Goal: Check status: Check status

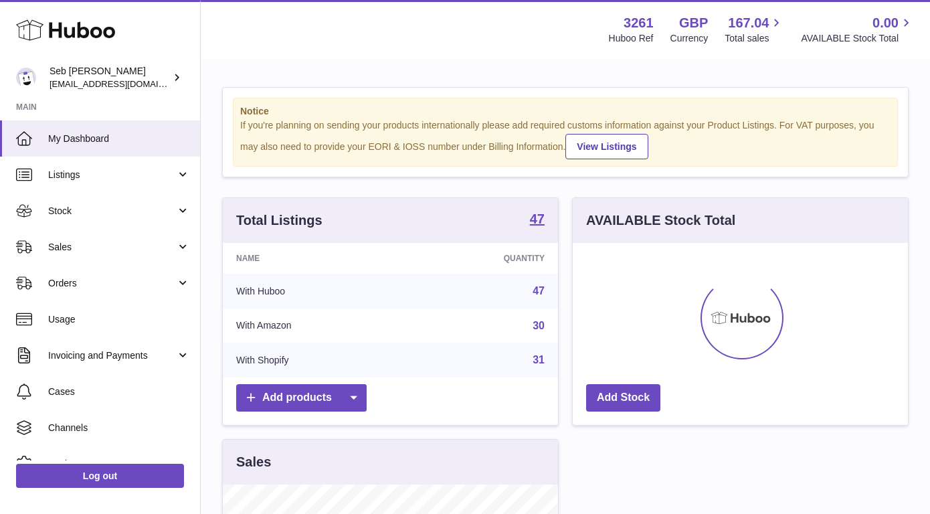
scroll to position [209, 335]
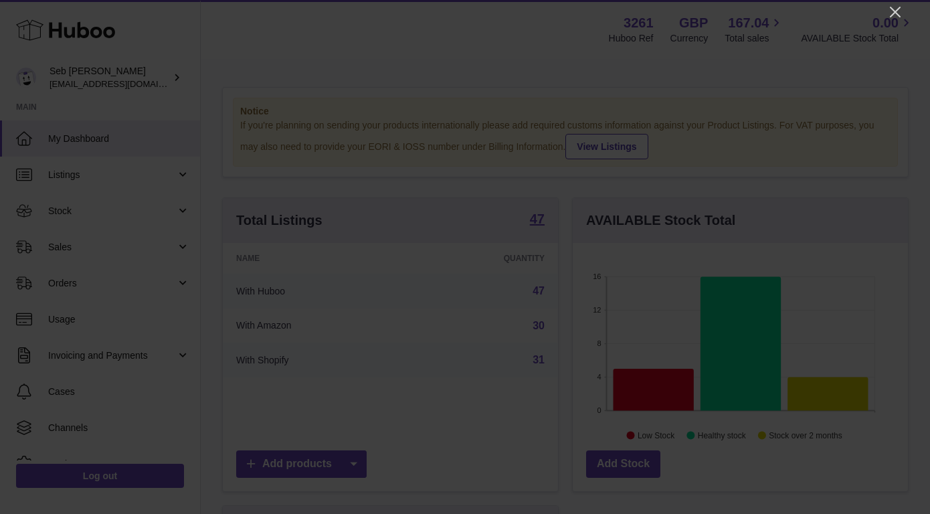
click at [907, 17] on div at bounding box center [465, 257] width 930 height 514
click at [895, 13] on icon "Close" at bounding box center [895, 12] width 11 height 11
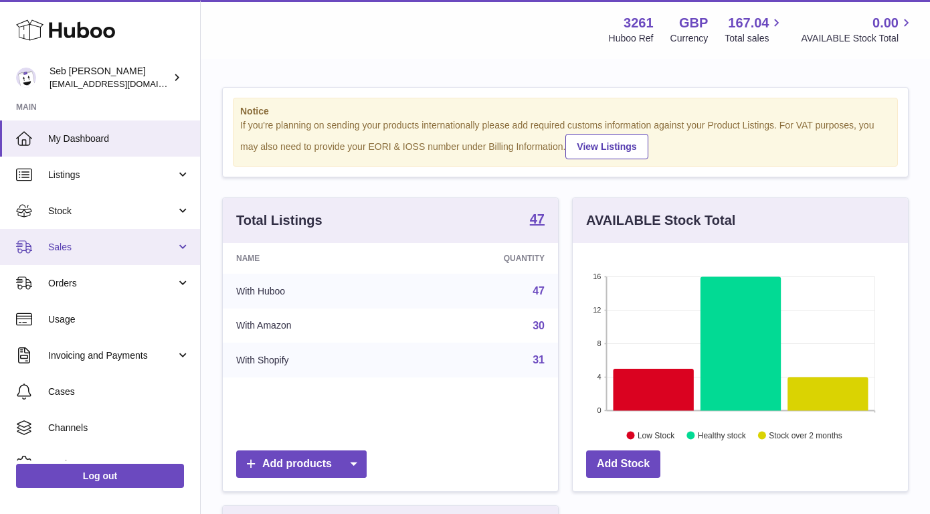
click at [124, 246] on span "Sales" at bounding box center [112, 247] width 128 height 13
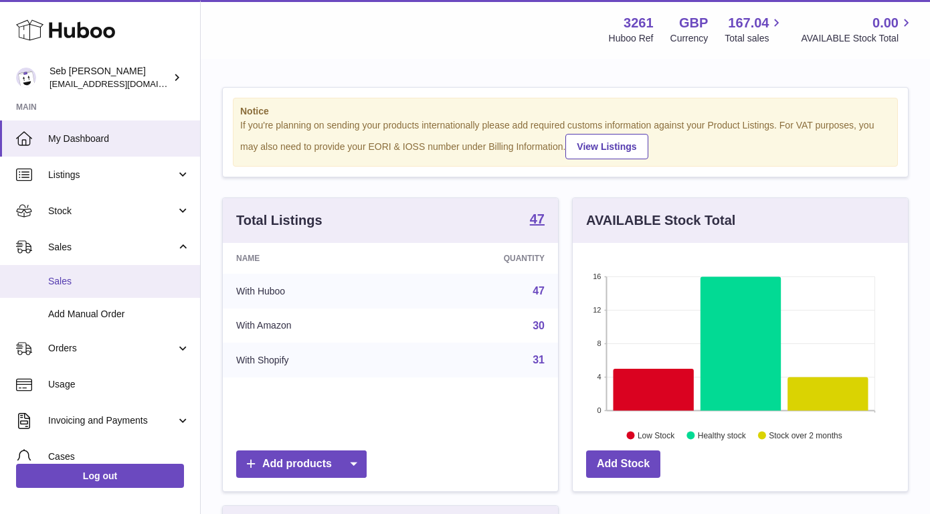
click at [101, 288] on link "Sales" at bounding box center [100, 281] width 200 height 33
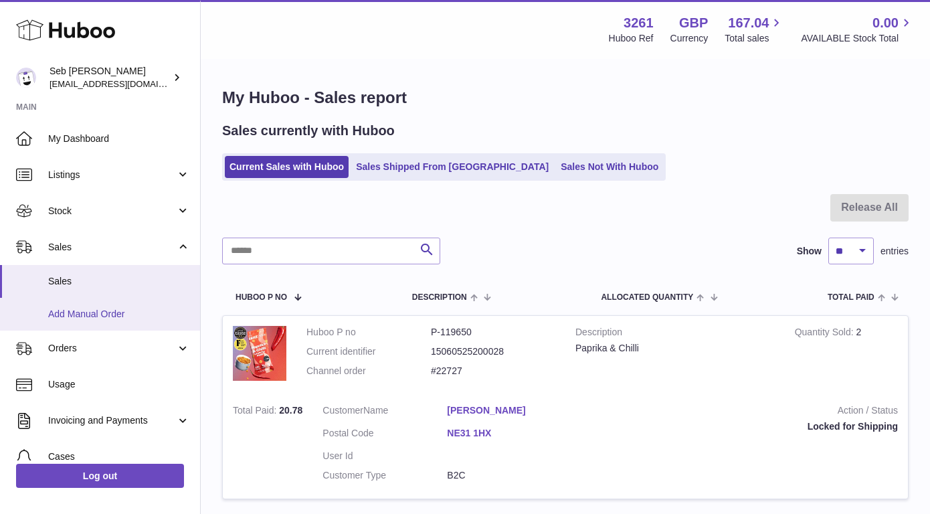
click at [102, 309] on span "Add Manual Order" at bounding box center [119, 314] width 142 height 13
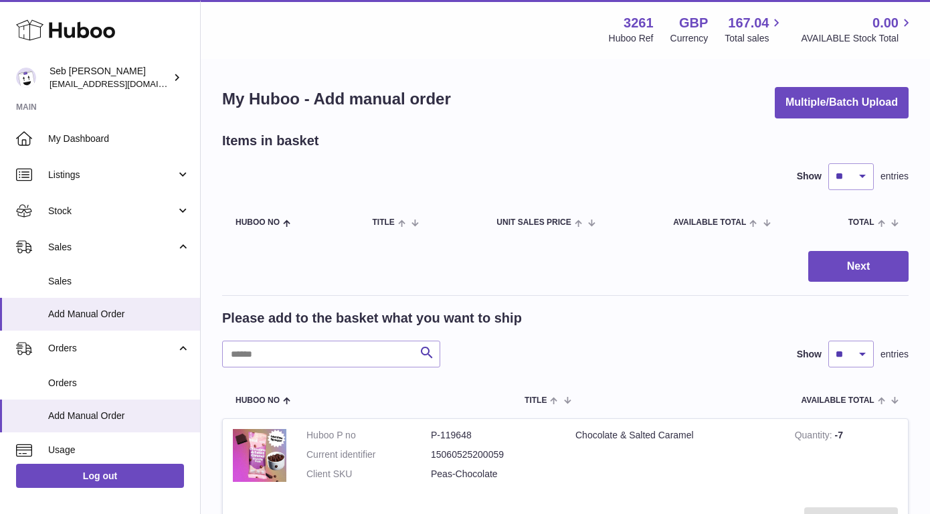
click at [331, 338] on div "Please add to the basket what you want to ship Search Show ** ** ** *** entries" at bounding box center [565, 338] width 687 height 58
click at [331, 349] on input "text" at bounding box center [331, 354] width 218 height 27
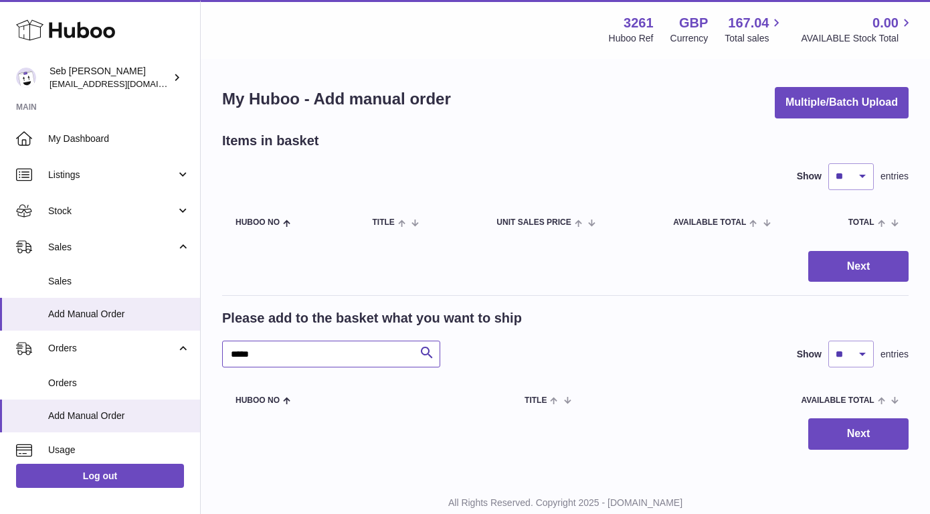
scroll to position [41, 0]
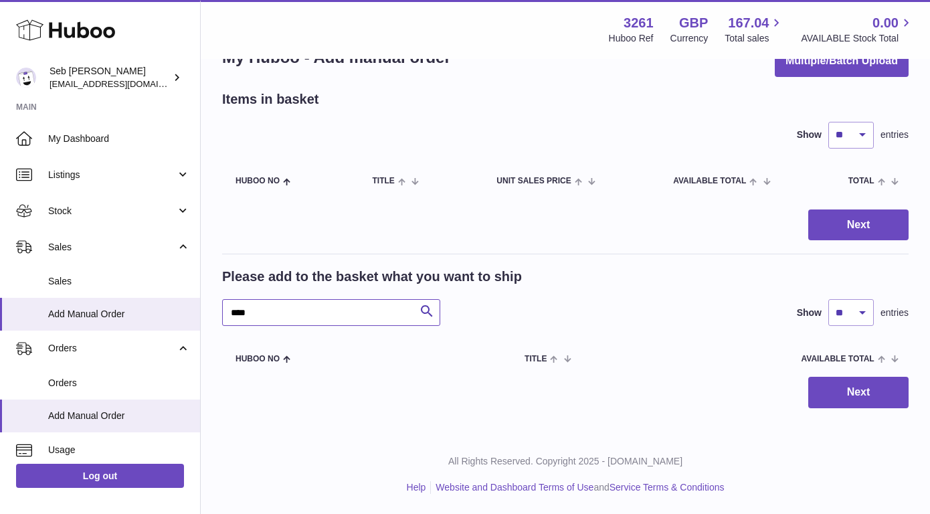
type input "****"
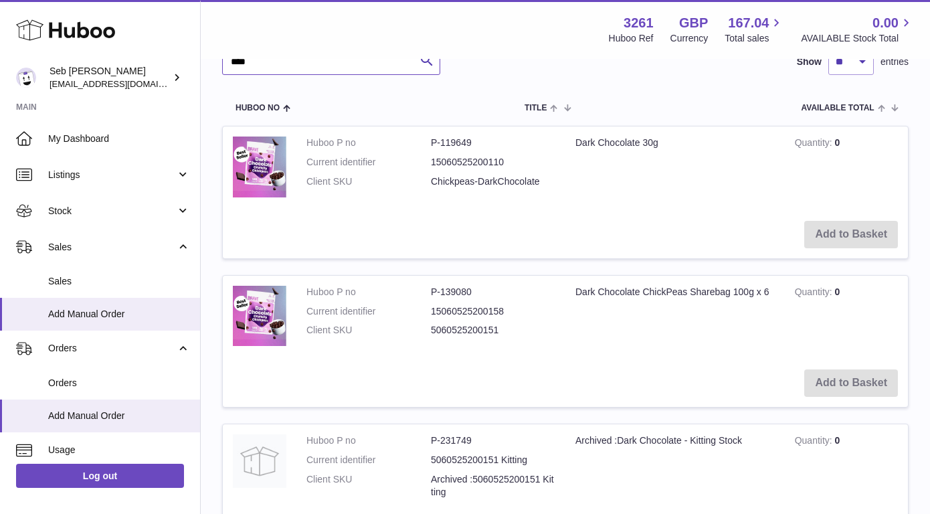
scroll to position [325, 0]
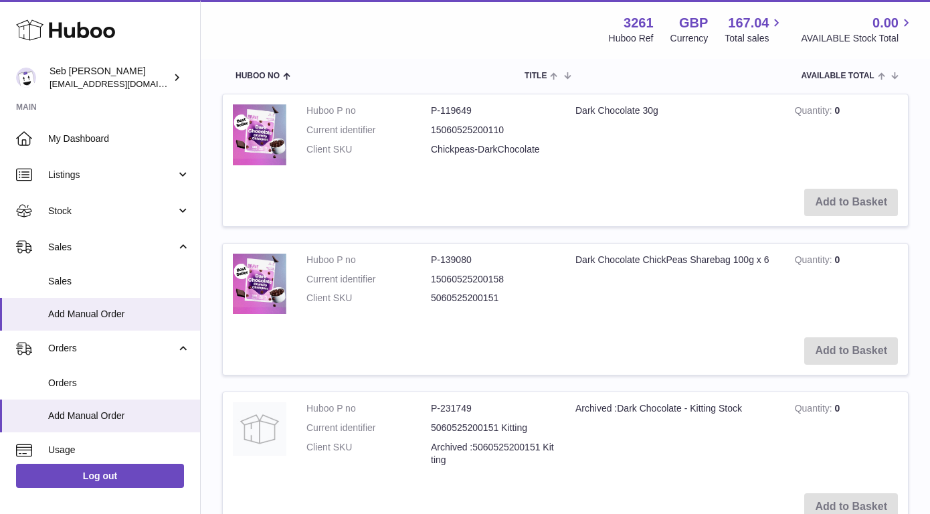
click at [831, 347] on td "Add to Basket" at bounding box center [565, 351] width 685 height 48
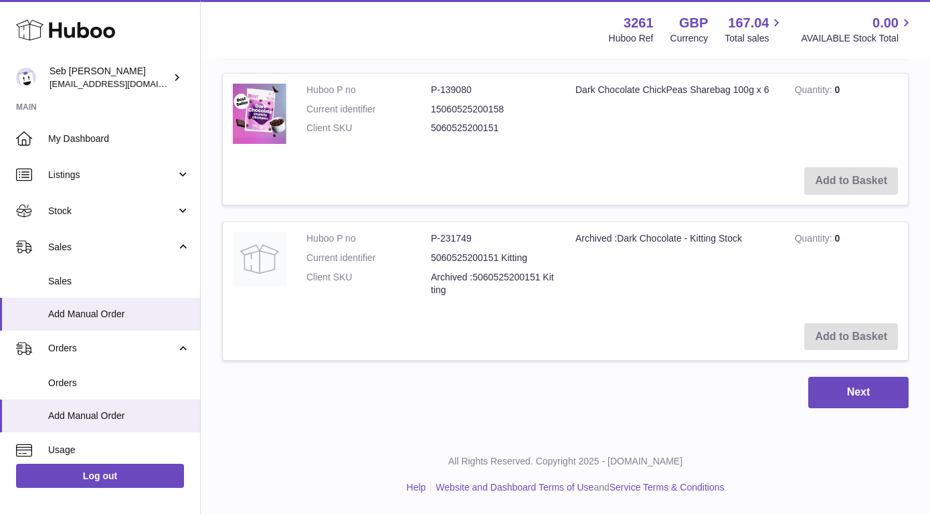
scroll to position [453, 0]
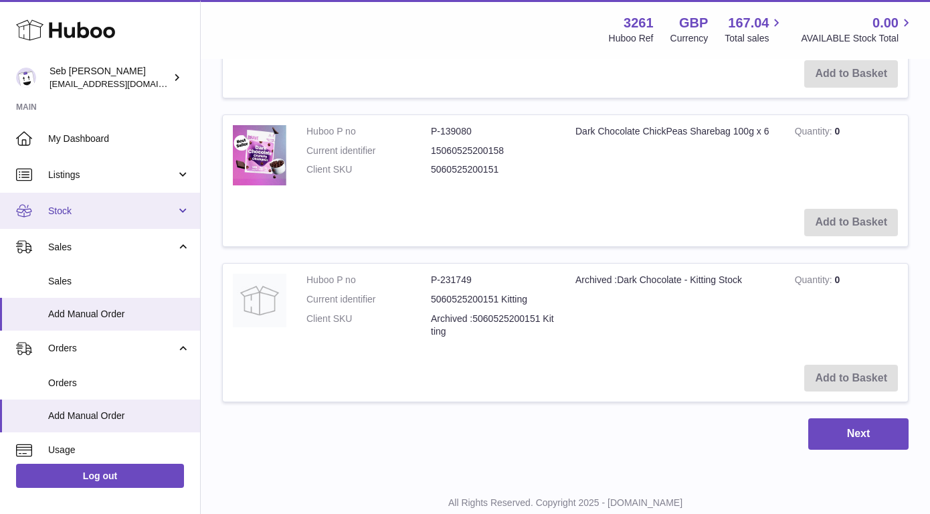
click at [149, 210] on span "Stock" at bounding box center [112, 211] width 128 height 13
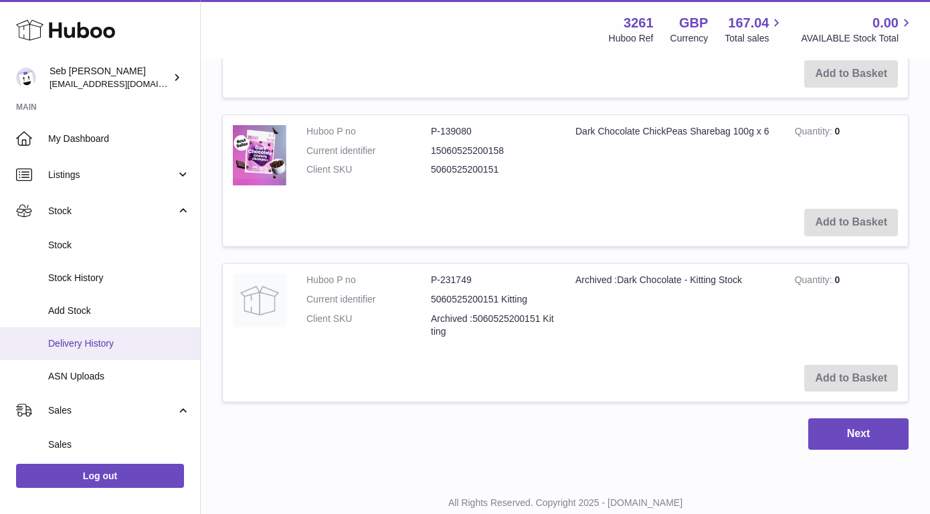
click at [134, 339] on span "Delivery History" at bounding box center [119, 343] width 142 height 13
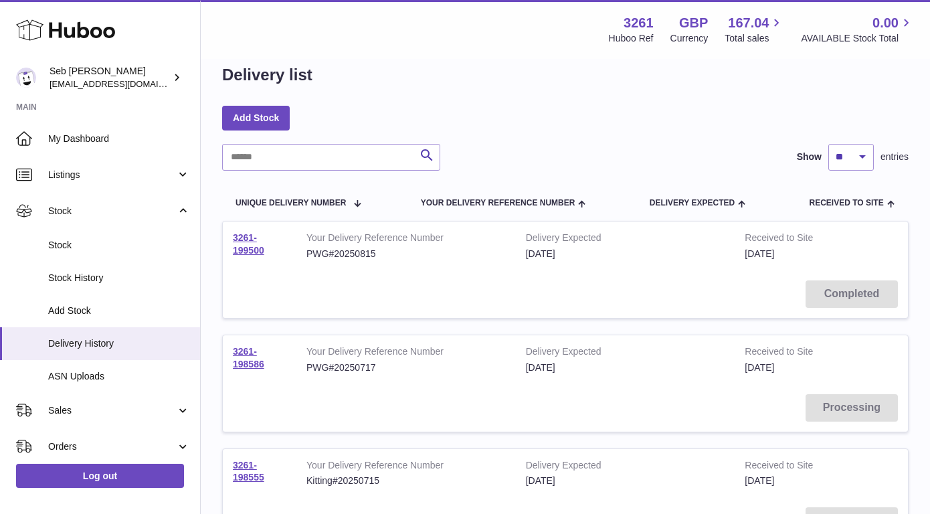
scroll to position [27, 0]
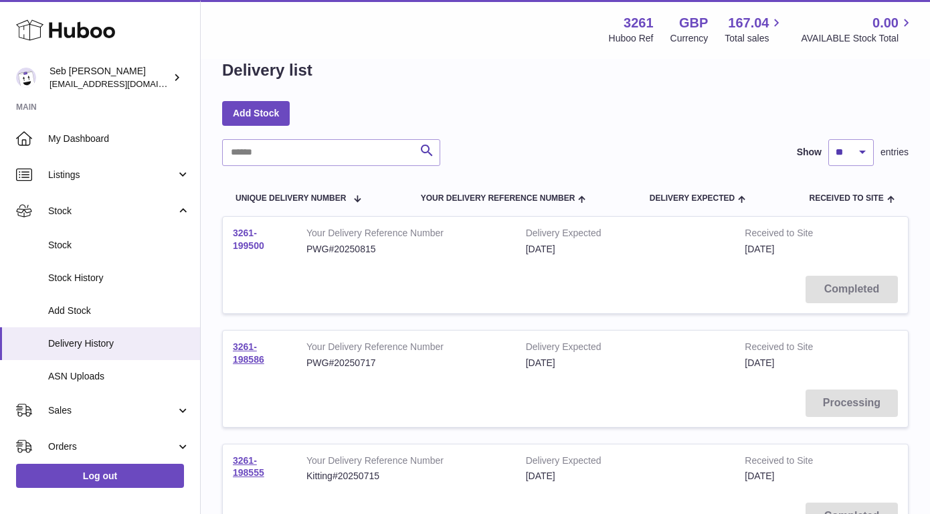
click at [247, 234] on link "3261-199500" at bounding box center [248, 239] width 31 height 23
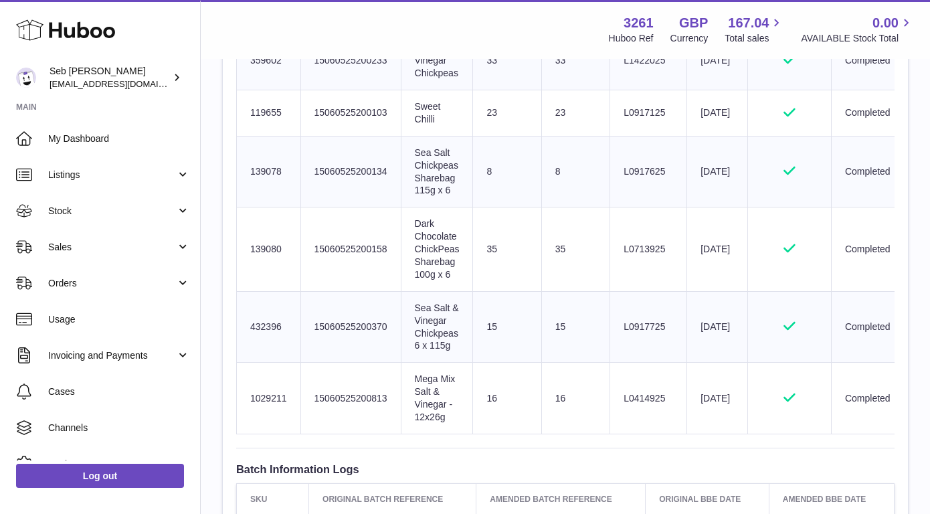
scroll to position [681, 0]
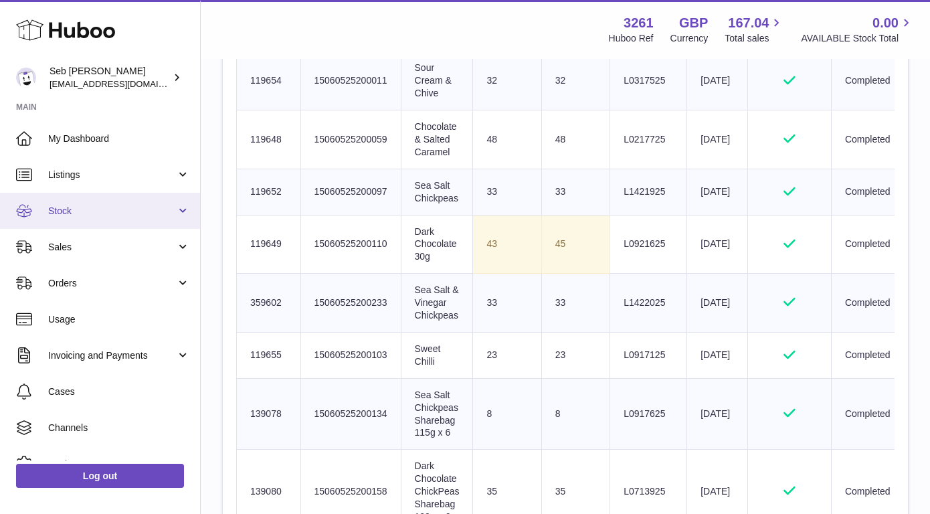
click at [135, 220] on link "Stock" at bounding box center [100, 211] width 200 height 36
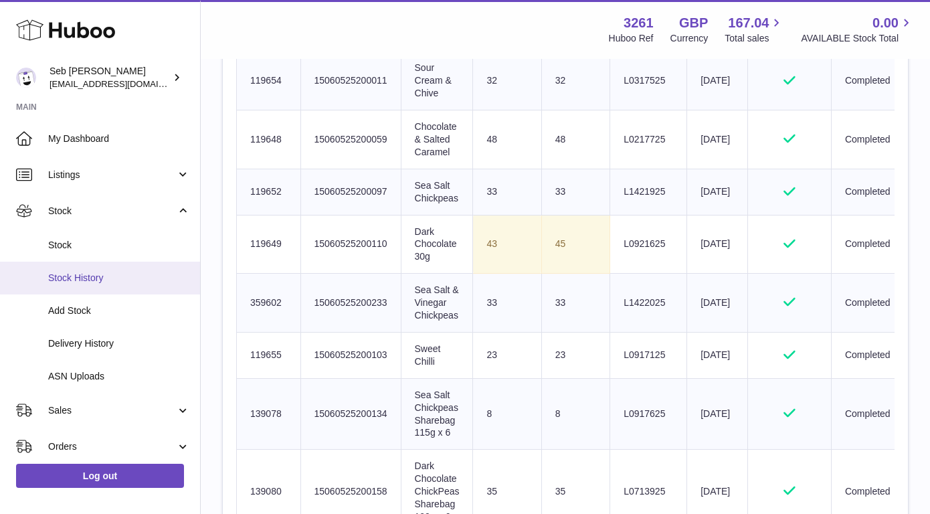
click at [128, 284] on link "Stock History" at bounding box center [100, 278] width 200 height 33
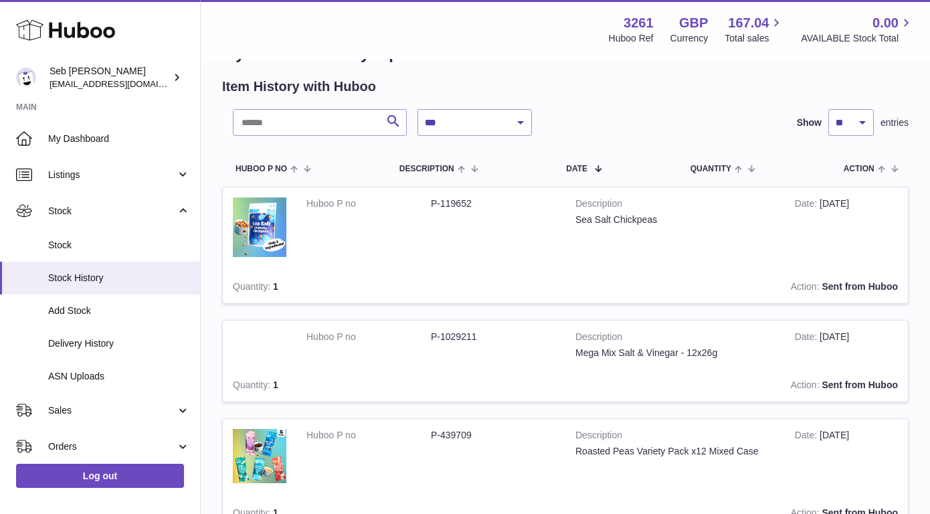
scroll to position [50, 0]
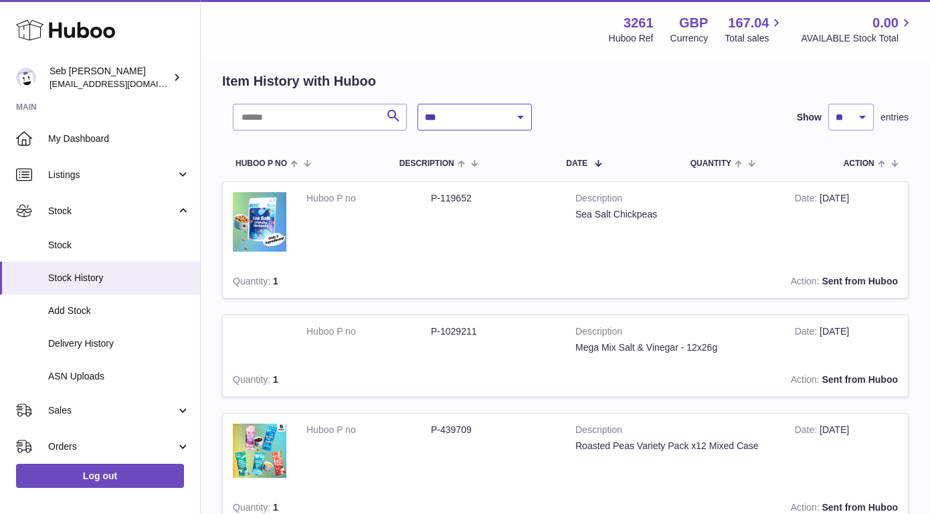
click at [454, 117] on select "**********" at bounding box center [475, 117] width 114 height 27
select select "*"
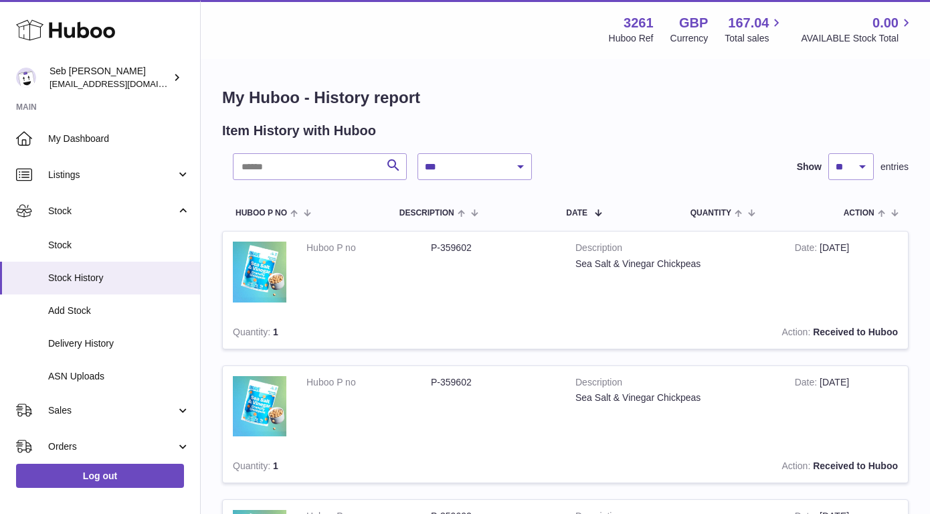
click at [843, 170] on select "** ** ** ***" at bounding box center [852, 166] width 46 height 27
select select "***"
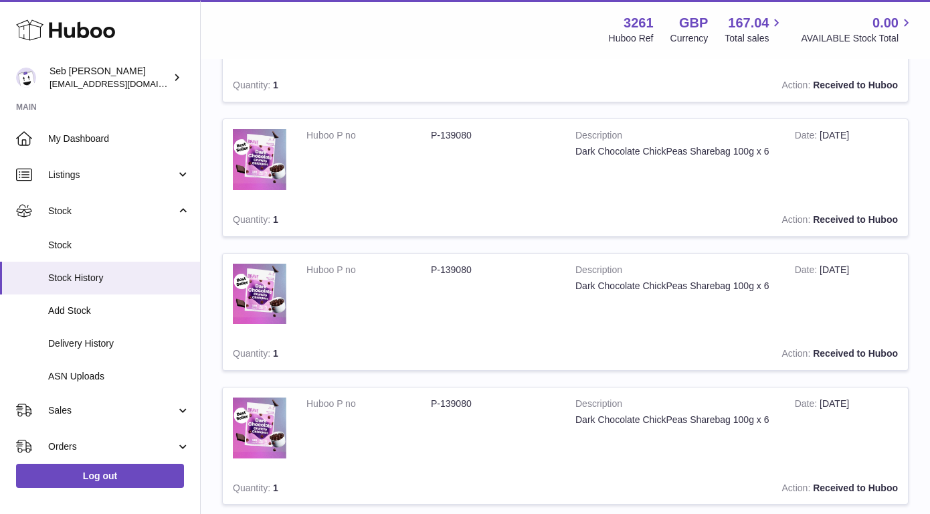
scroll to position [12478, 0]
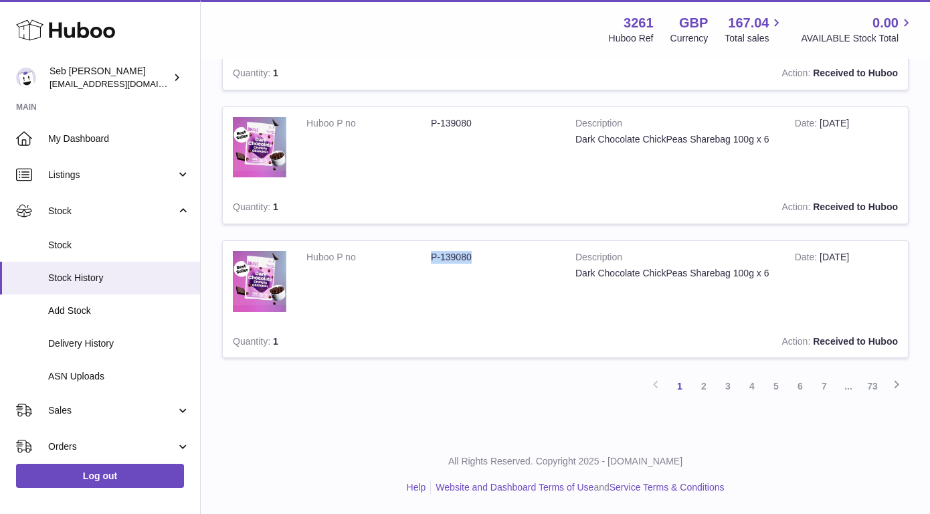
drag, startPoint x: 479, startPoint y: 255, endPoint x: 430, endPoint y: 254, distance: 48.2
click at [431, 254] on dd "P-139080" at bounding box center [493, 257] width 124 height 13
copy dl "P-139080"
click at [140, 249] on span "Stock" at bounding box center [119, 245] width 142 height 13
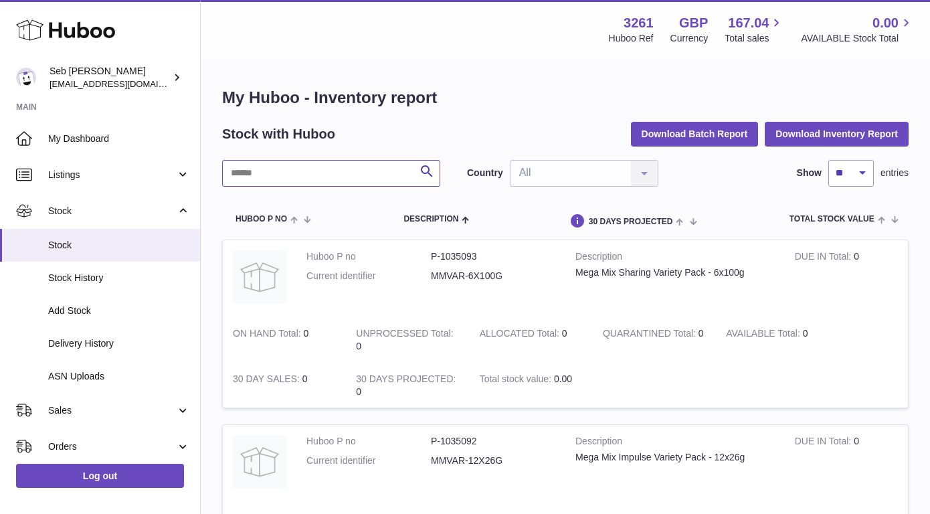
click at [329, 181] on input "text" at bounding box center [331, 173] width 218 height 27
paste input "********"
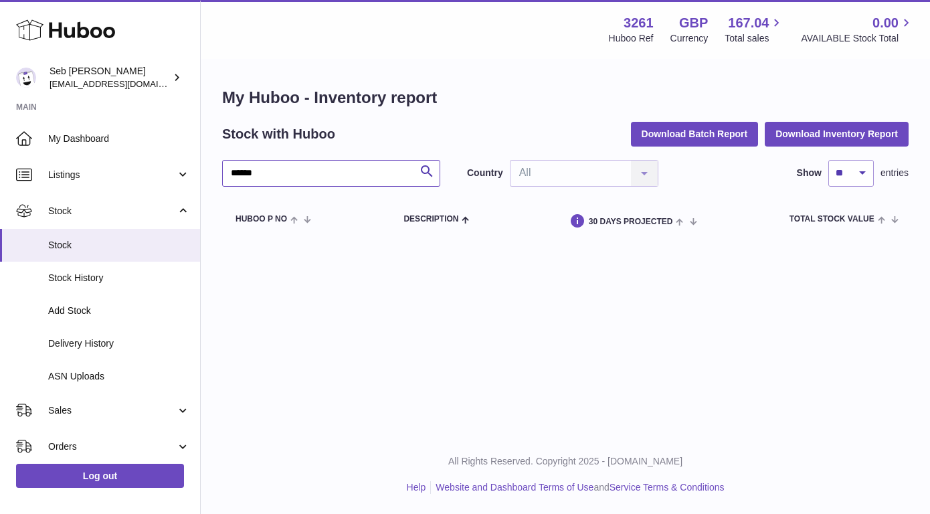
type input "******"
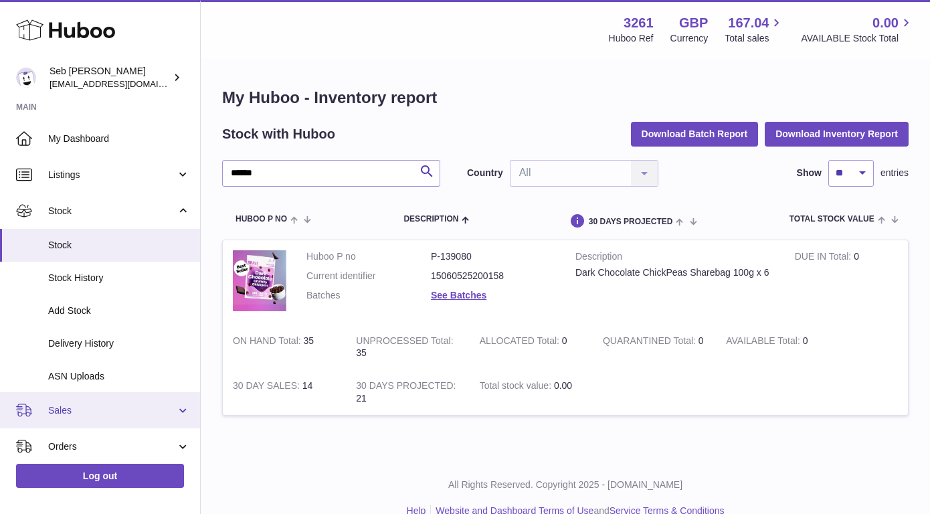
click at [124, 402] on link "Sales" at bounding box center [100, 410] width 200 height 36
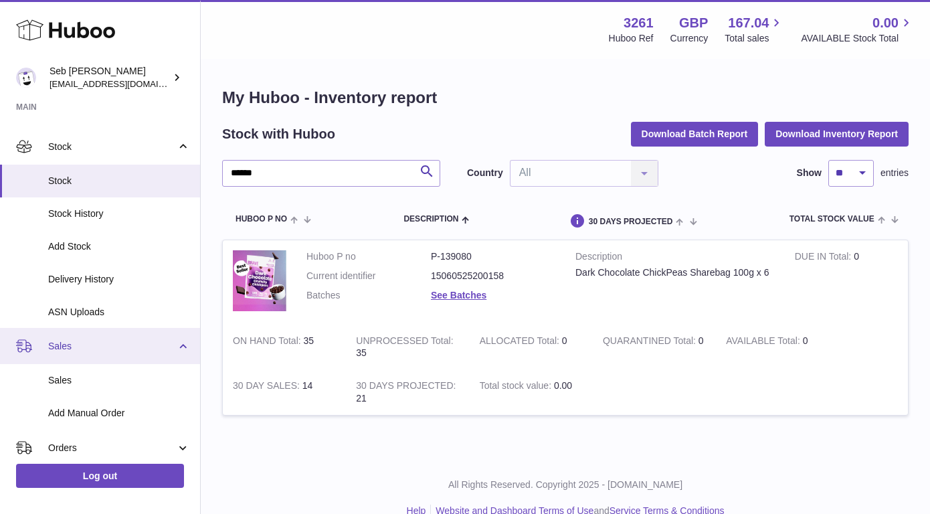
scroll to position [65, 0]
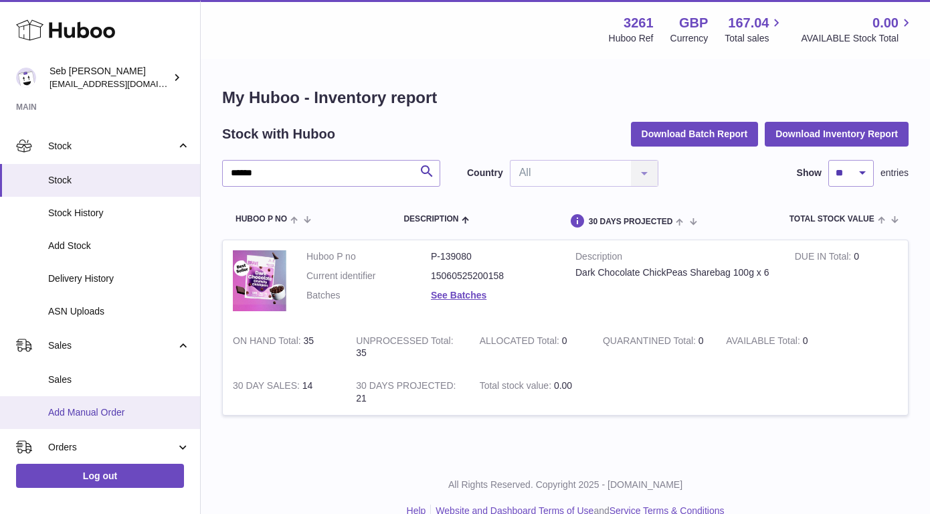
click at [113, 406] on span "Add Manual Order" at bounding box center [119, 412] width 142 height 13
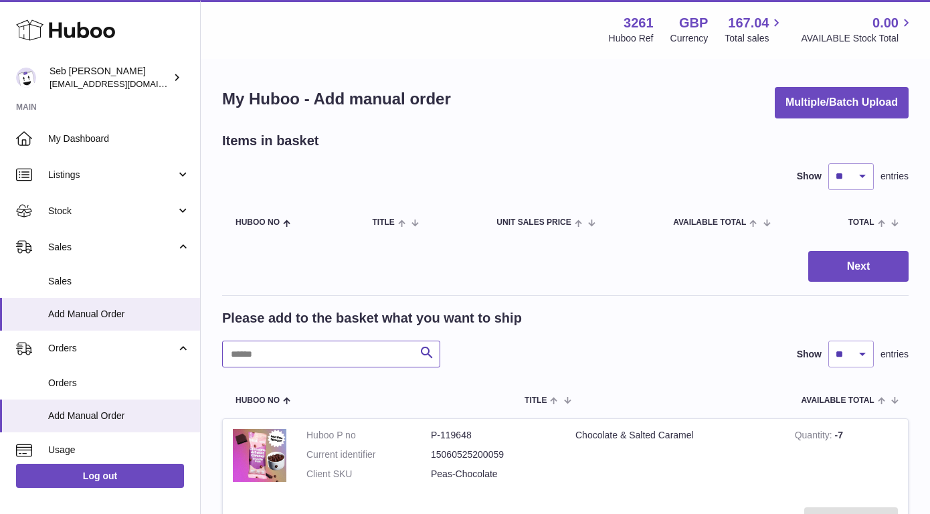
click at [313, 347] on input "text" at bounding box center [331, 354] width 218 height 27
paste input "********"
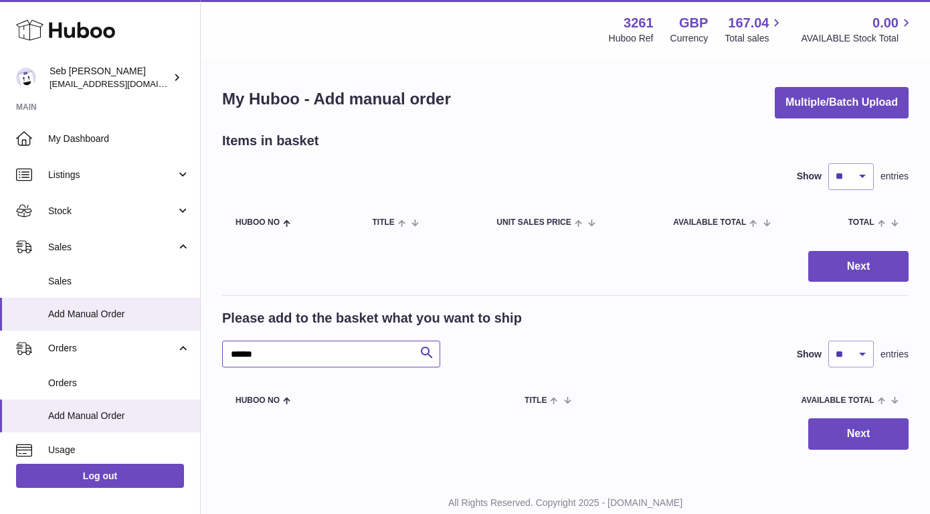
type input "******"
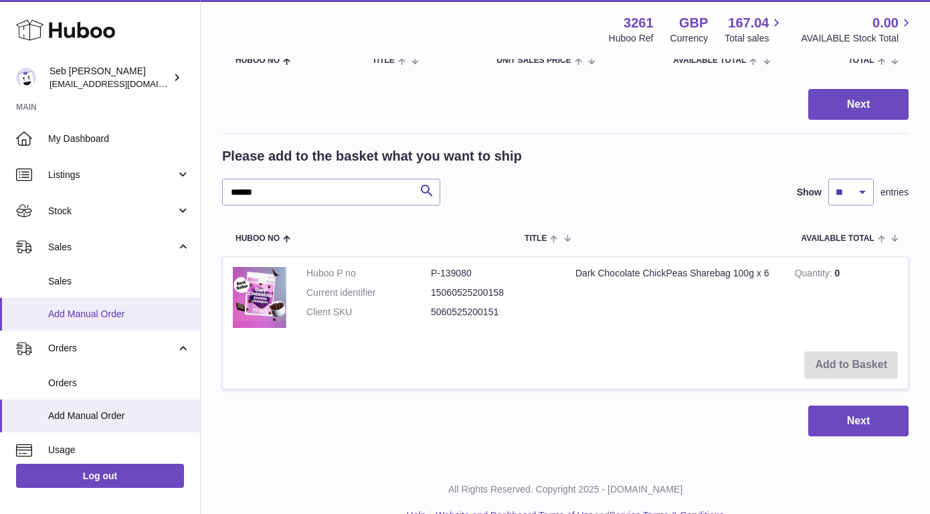
scroll to position [190, 0]
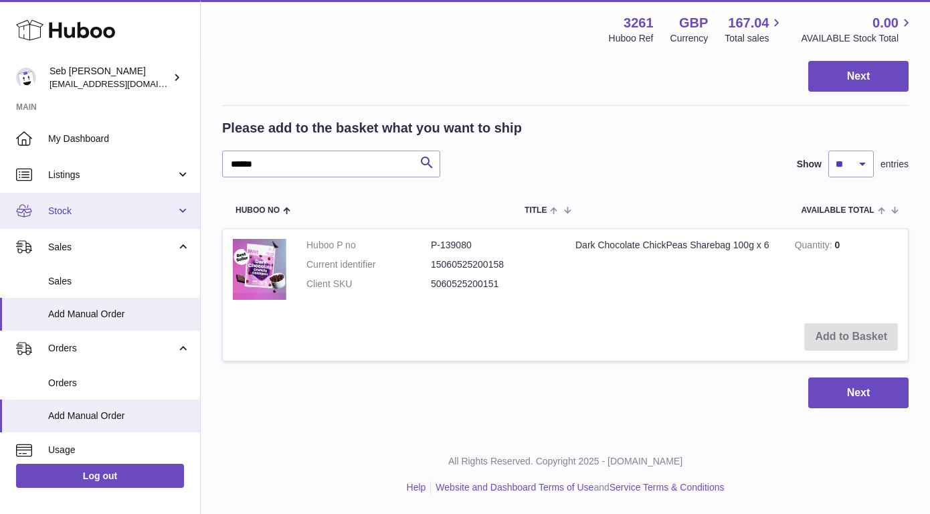
click at [118, 216] on span "Stock" at bounding box center [112, 211] width 128 height 13
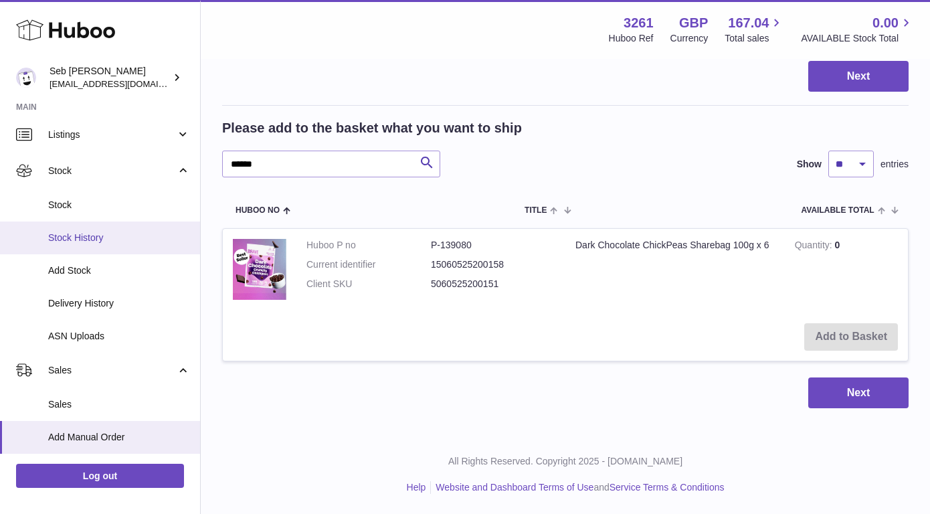
scroll to position [0, 0]
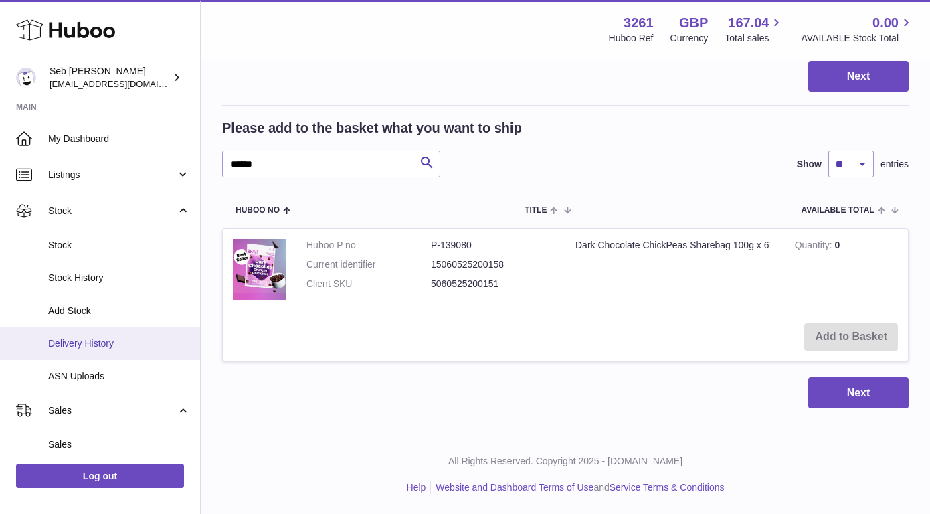
click at [165, 334] on link "Delivery History" at bounding box center [100, 343] width 200 height 33
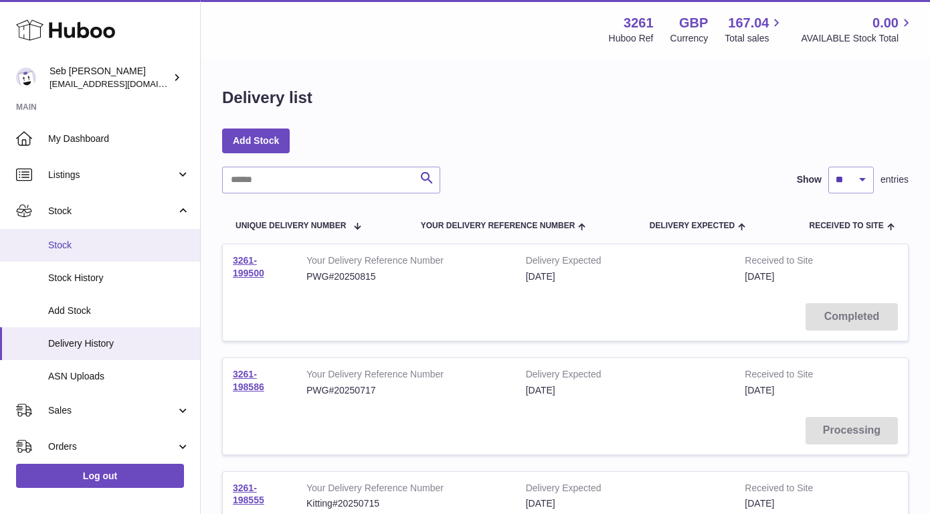
click at [119, 238] on link "Stock" at bounding box center [100, 245] width 200 height 33
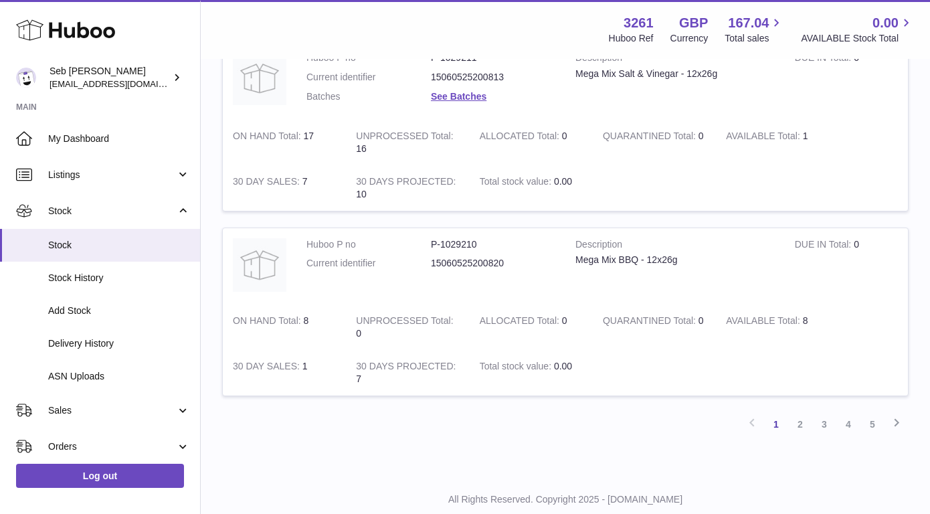
scroll to position [1657, 0]
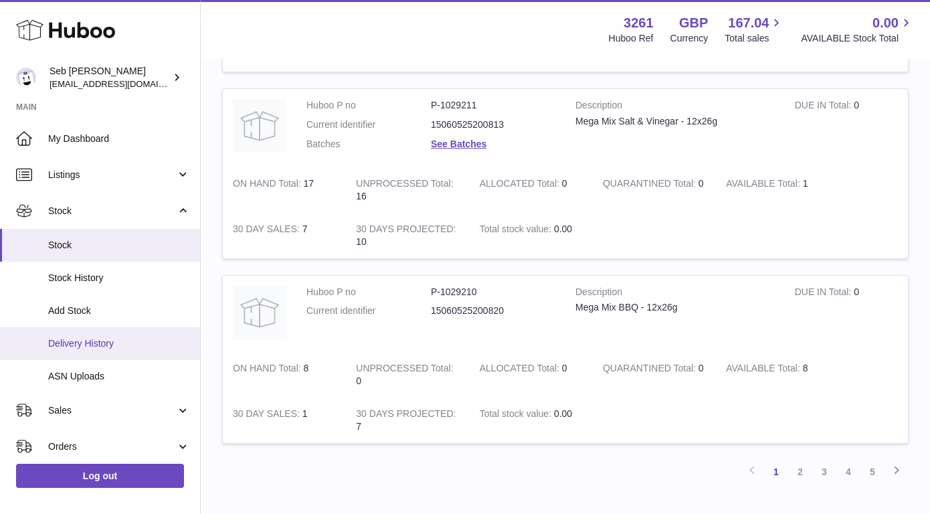
click at [125, 335] on link "Delivery History" at bounding box center [100, 343] width 200 height 33
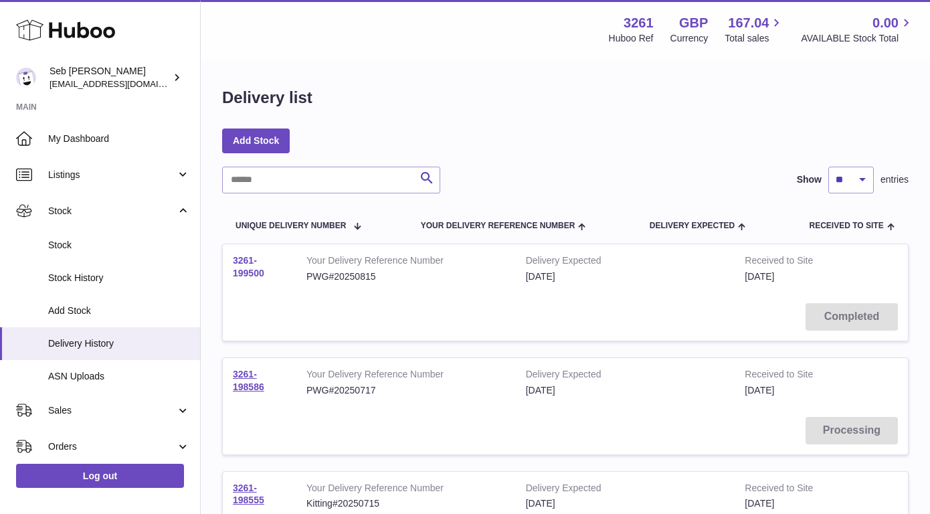
click at [250, 272] on link "3261-199500" at bounding box center [248, 266] width 31 height 23
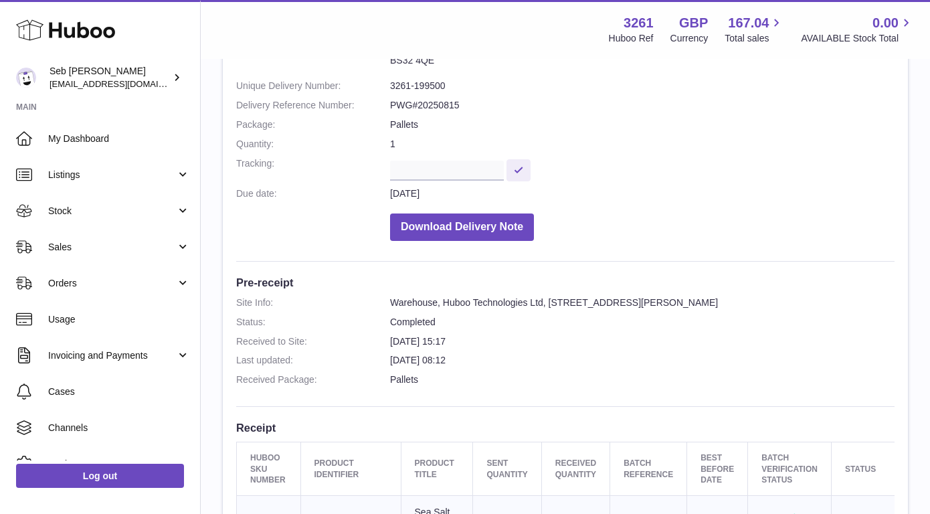
scroll to position [141, 0]
